Goal: Feedback & Contribution: Contribute content

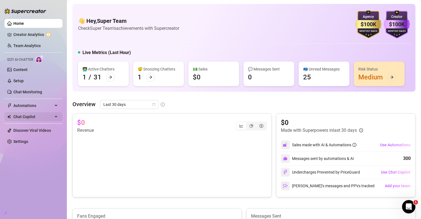
click at [23, 121] on span "Chat Copilot" at bounding box center [33, 116] width 40 height 9
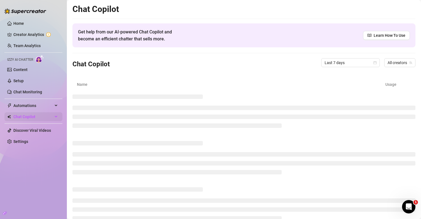
click at [39, 116] on span "Chat Copilot" at bounding box center [33, 116] width 40 height 9
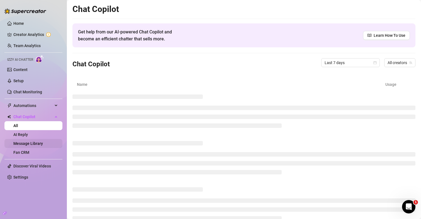
click at [35, 142] on link "Message Library" at bounding box center [28, 143] width 30 height 4
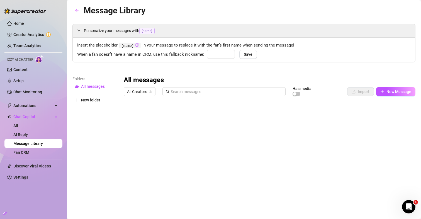
type input "jamis"
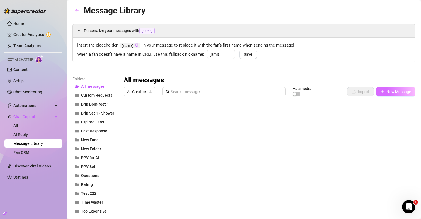
click at [388, 92] on span "New Message" at bounding box center [398, 91] width 25 height 4
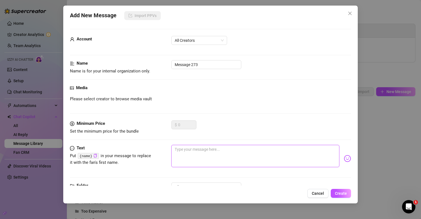
click at [231, 152] on textarea at bounding box center [255, 156] width 168 height 22
type textarea "{"
type textarea "{n"
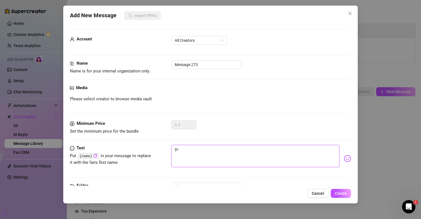
type textarea "{na"
type textarea "{nam"
type textarea "{name"
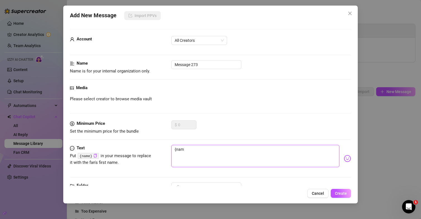
type textarea "{name"
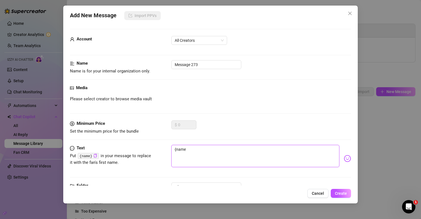
type textarea "{name}"
type textarea "{name} s"
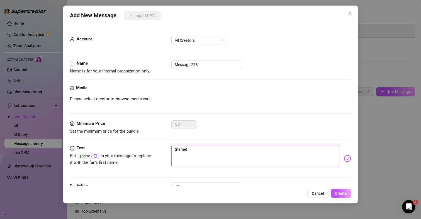
type textarea "{name} s"
type textarea "{name} se"
type textarea "{name} sev"
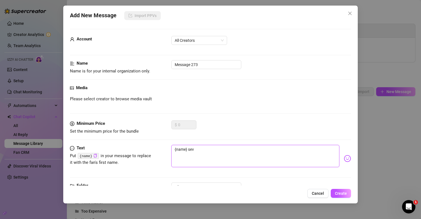
type textarea "{name} seva"
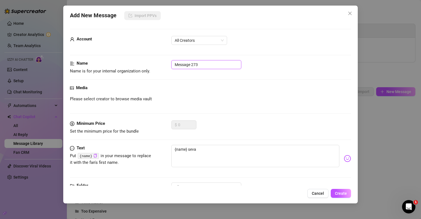
click at [220, 64] on input "Message 273" at bounding box center [206, 64] width 70 height 9
type input "Message 273 seva"
click at [342, 193] on span "Create" at bounding box center [341, 193] width 12 height 4
